Goal: Find specific page/section: Find specific page/section

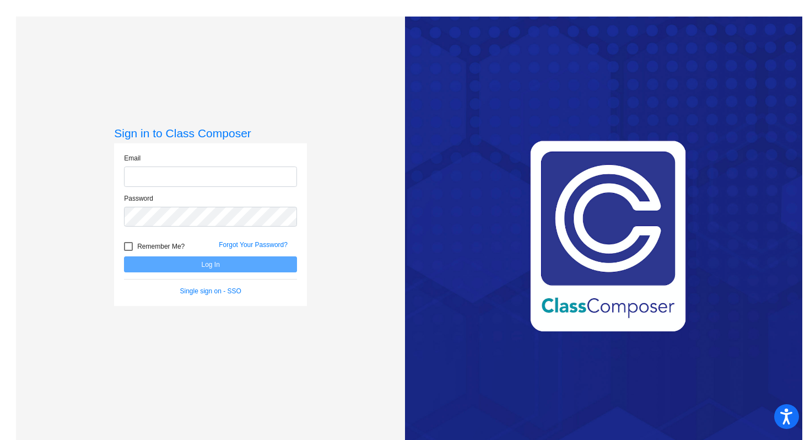
type input "[EMAIL_ADDRESS][DOMAIN_NAME]"
click at [185, 266] on button "Log In" at bounding box center [210, 264] width 173 height 16
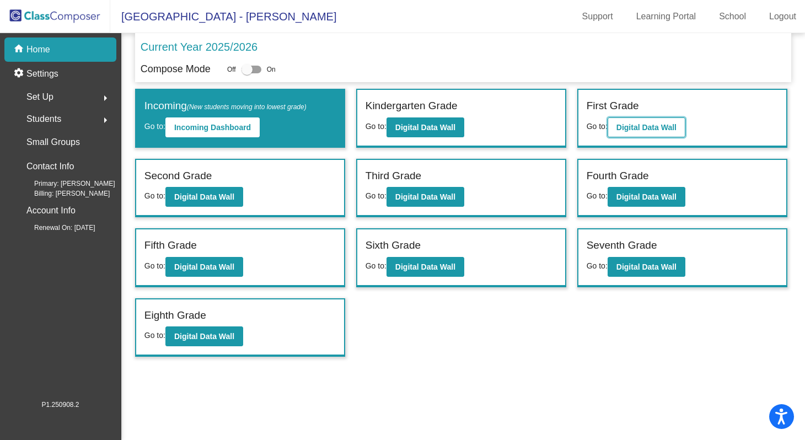
click at [625, 130] on b "Digital Data Wall" at bounding box center [646, 127] width 60 height 9
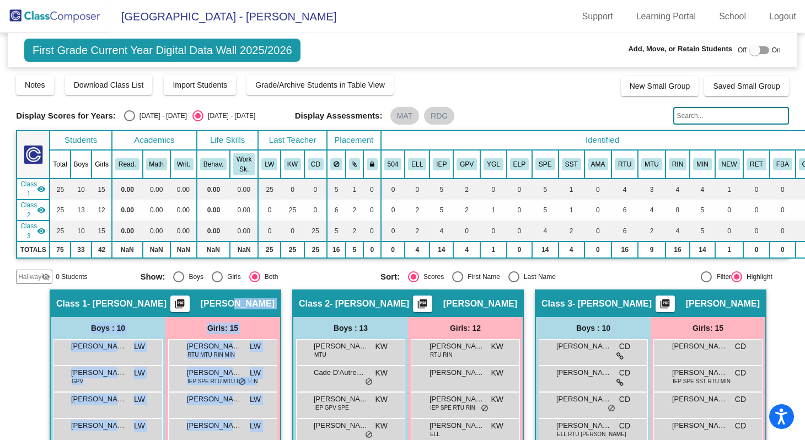
drag, startPoint x: 237, startPoint y: 302, endPoint x: 298, endPoint y: 305, distance: 60.7
